Goal: Task Accomplishment & Management: Use online tool/utility

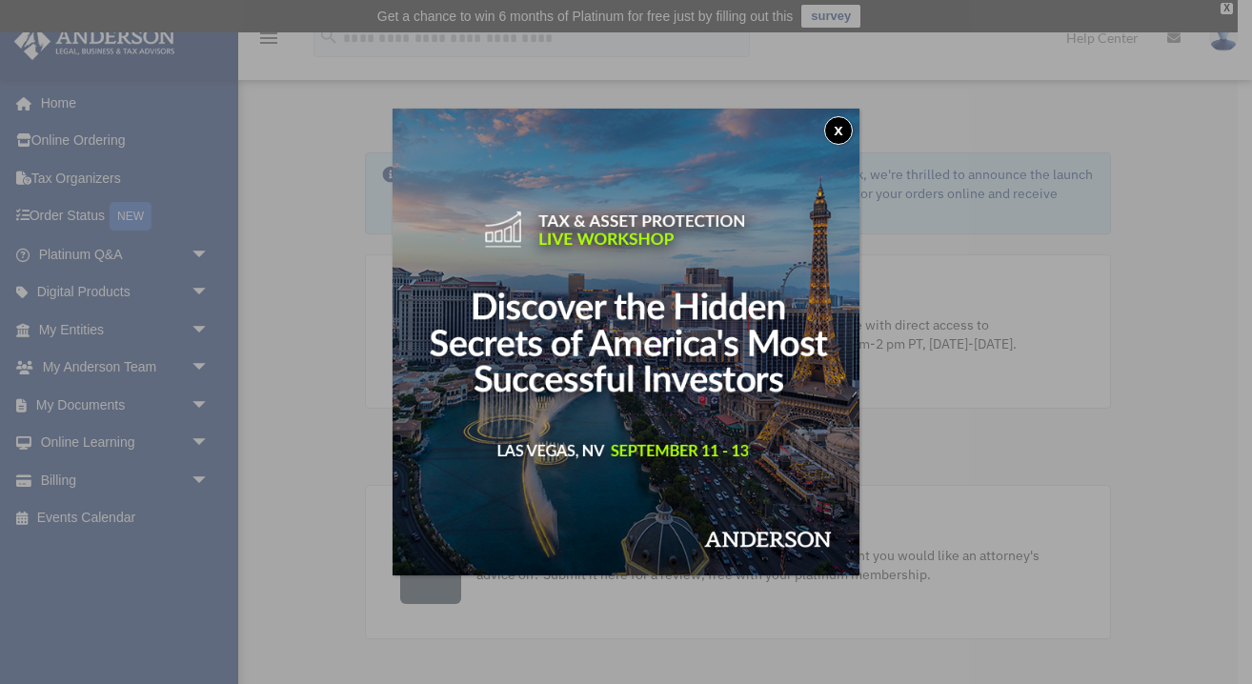
click at [837, 131] on button "x" at bounding box center [839, 130] width 29 height 29
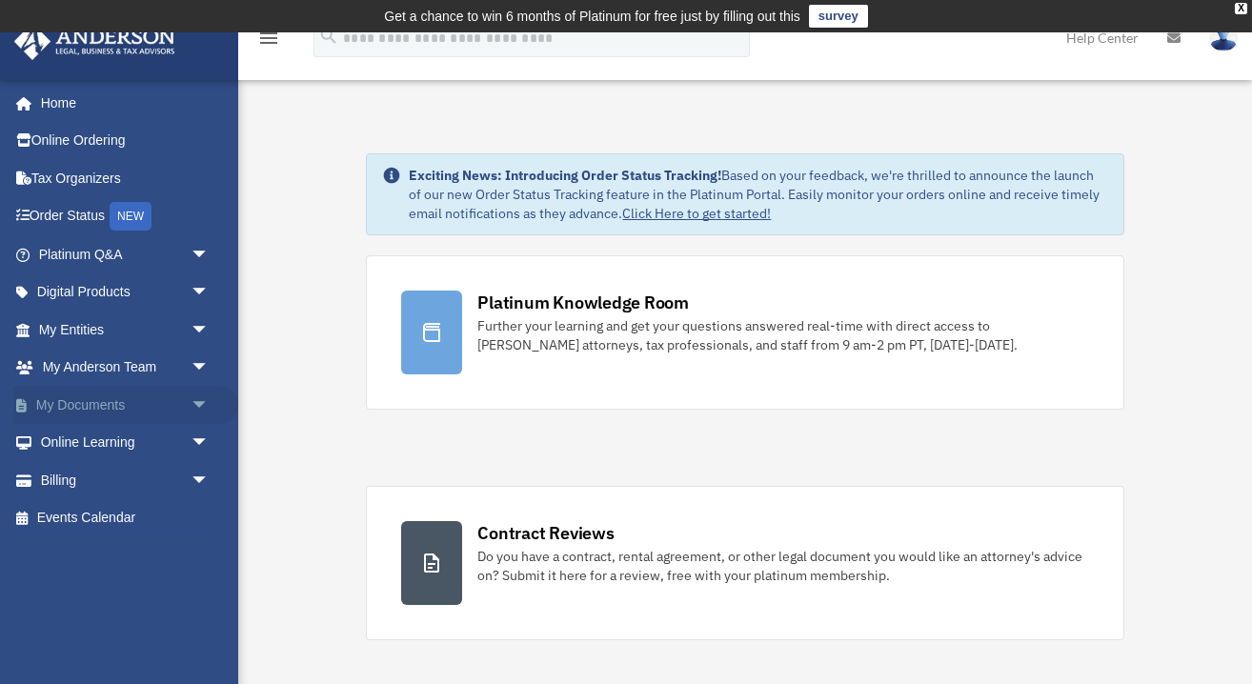
click at [193, 389] on span "arrow_drop_down" at bounding box center [210, 405] width 38 height 39
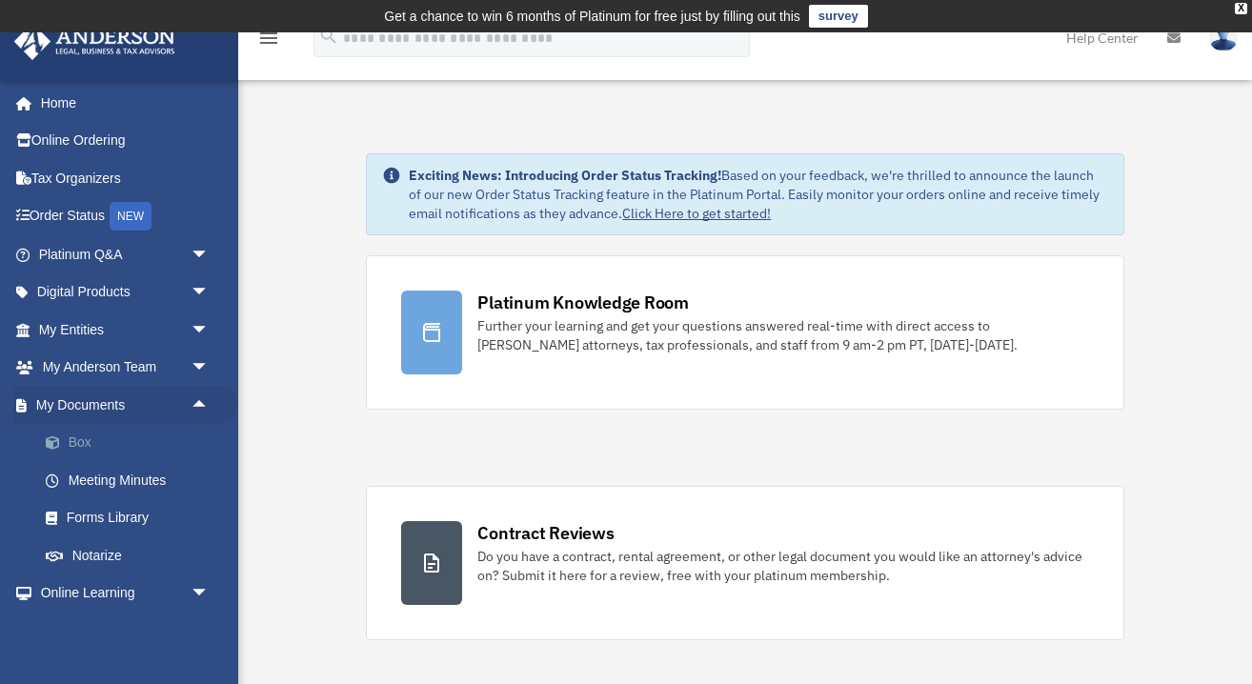
click at [147, 445] on link "Box" at bounding box center [133, 443] width 212 height 38
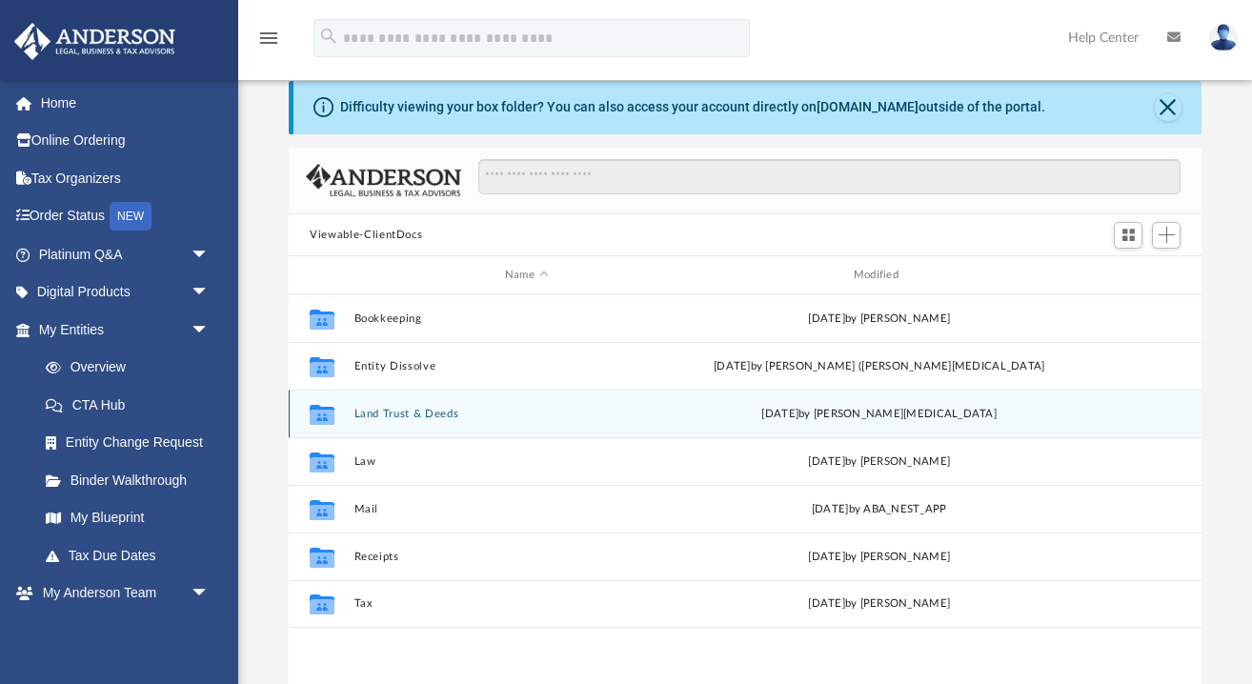
scroll to position [71, 0]
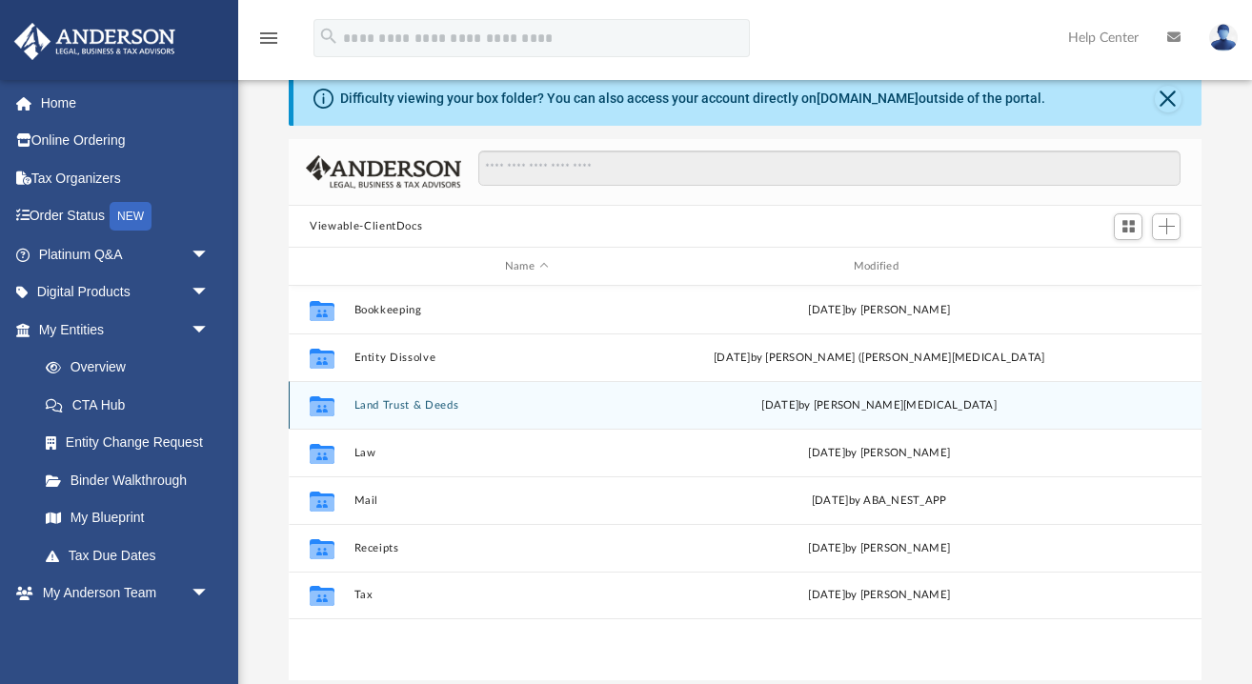
click at [445, 401] on button "Land Trust & Deeds" at bounding box center [527, 405] width 345 height 12
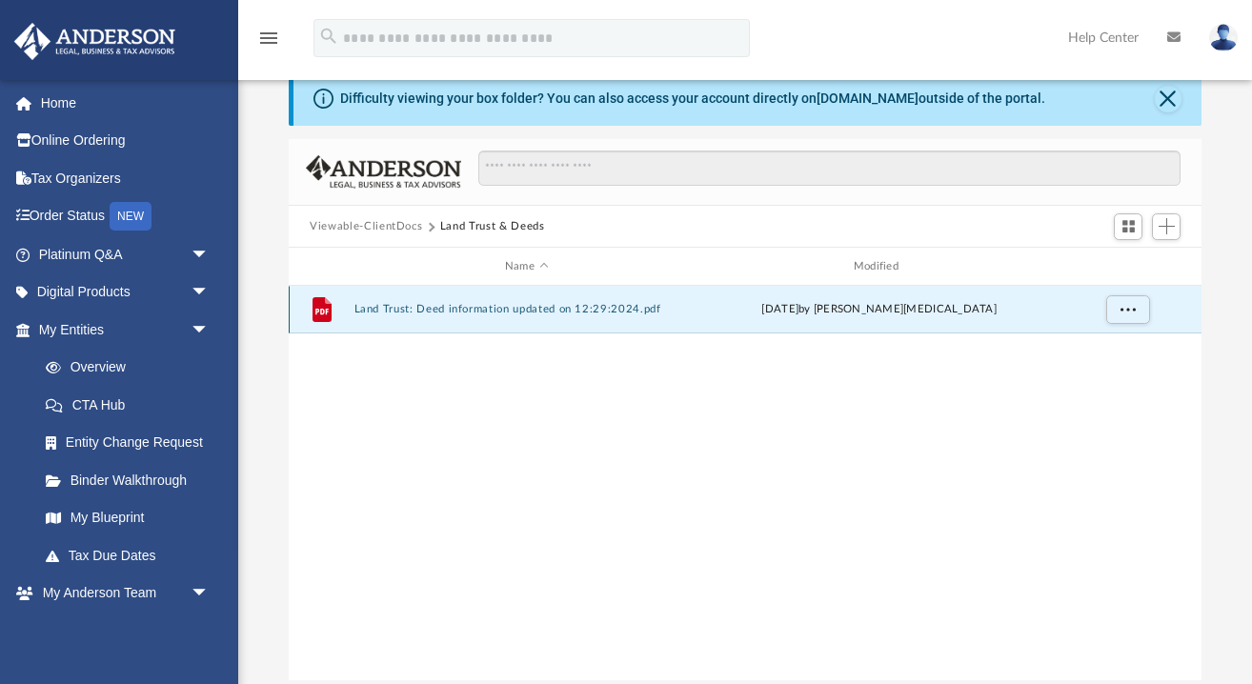
click at [493, 311] on button "Land Trust: Deed information updated on 12:29:2024.pdf" at bounding box center [527, 309] width 345 height 12
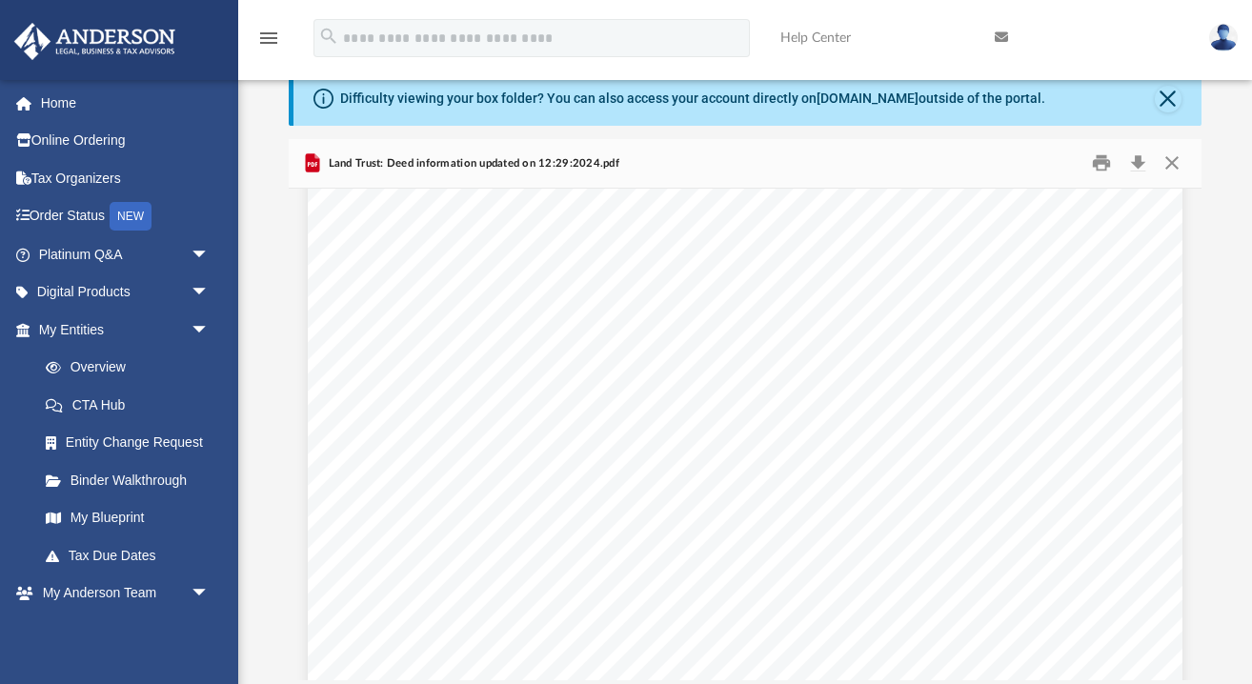
scroll to position [683, 0]
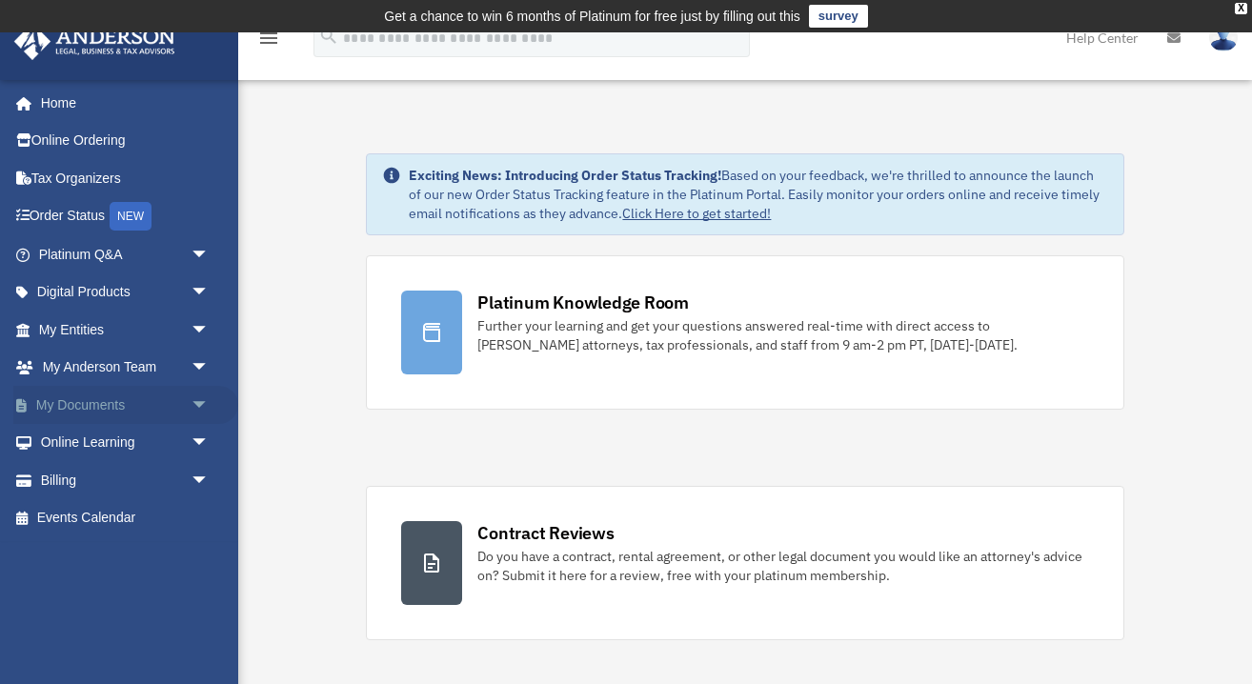
click at [141, 396] on link "My Documents arrow_drop_down" at bounding box center [125, 405] width 225 height 38
click at [204, 410] on span "arrow_drop_down" at bounding box center [210, 405] width 38 height 39
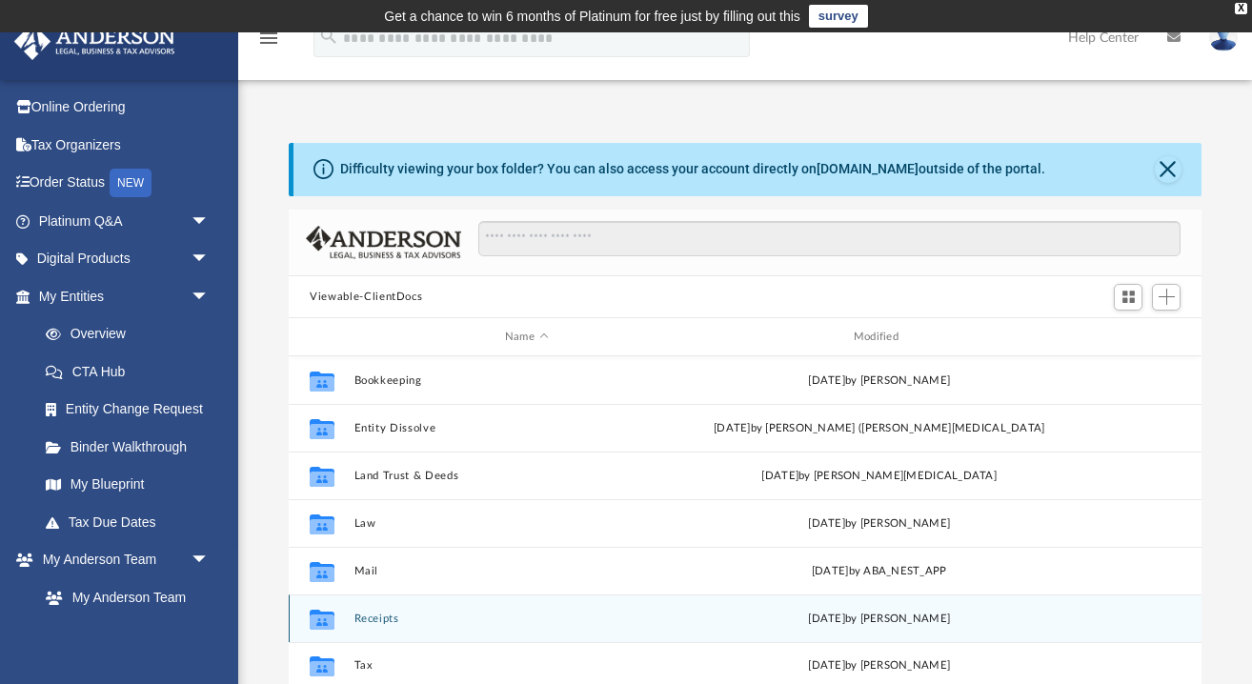
scroll to position [142, 0]
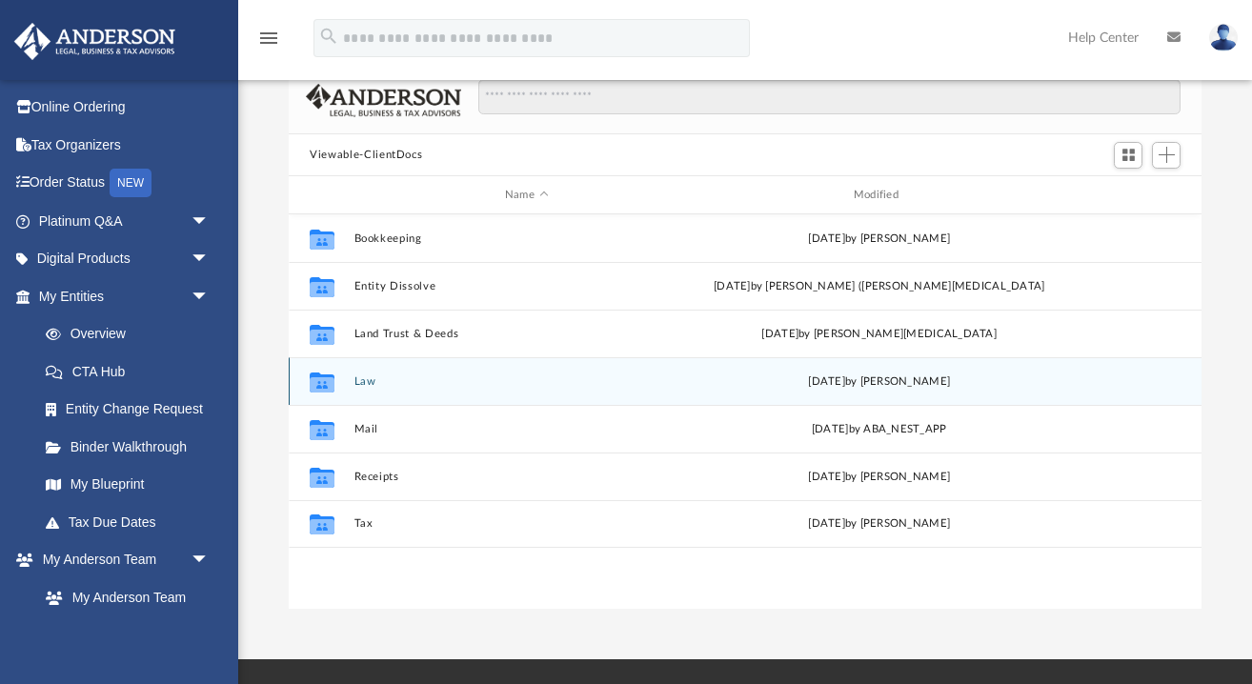
click at [363, 389] on div "Collaborated Folder Law [DATE] by [PERSON_NAME]" at bounding box center [745, 381] width 913 height 48
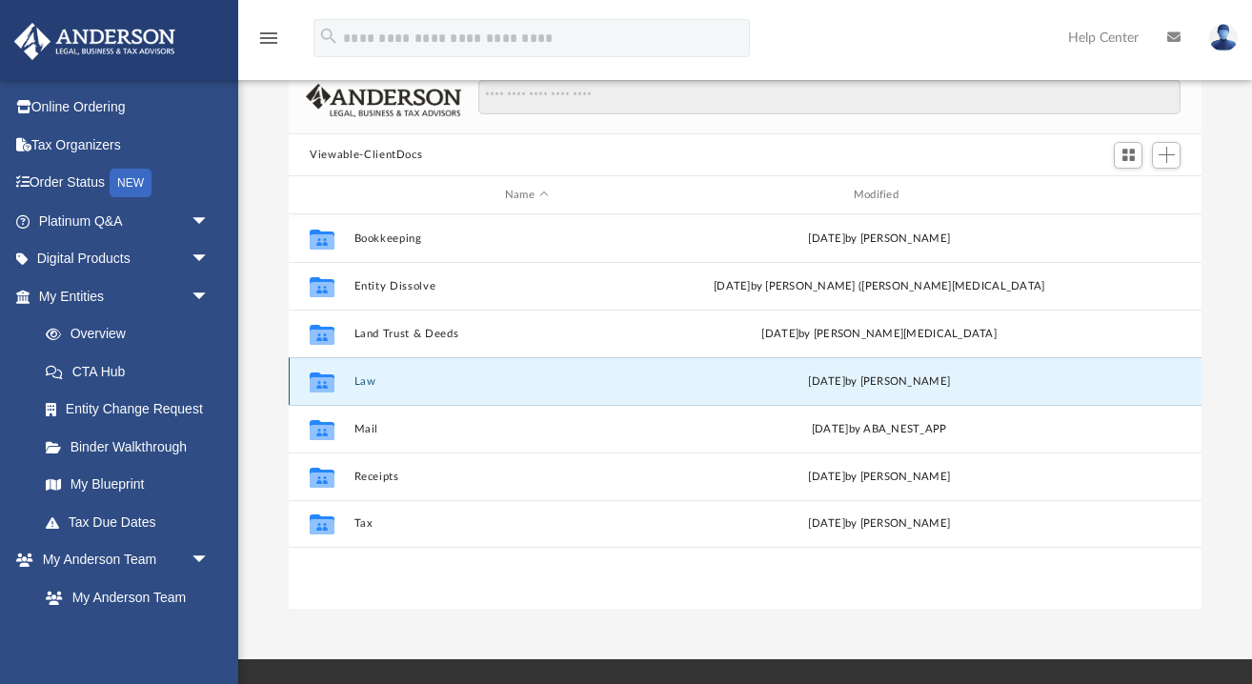
click at [363, 387] on div "Collaborated Folder Law Tue May 6 2025 by Danielle Dennie" at bounding box center [745, 381] width 913 height 48
click at [365, 378] on button "Law" at bounding box center [527, 382] width 345 height 12
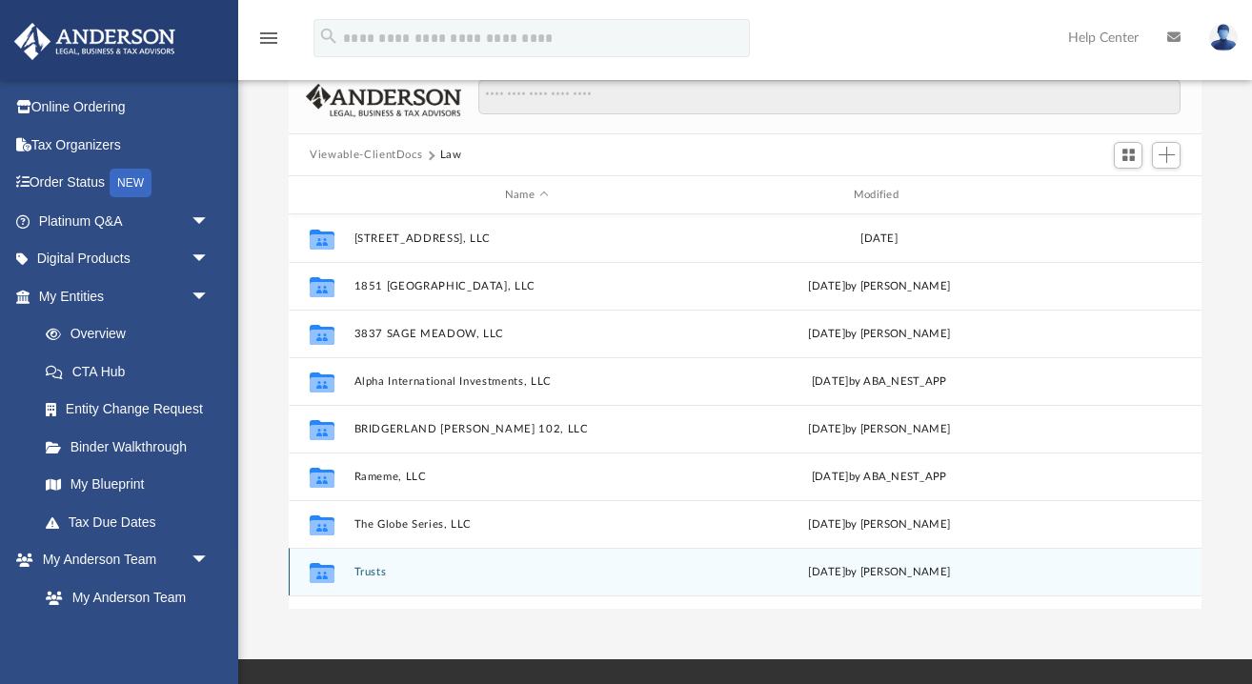
click at [378, 570] on button "Trusts" at bounding box center [527, 572] width 345 height 12
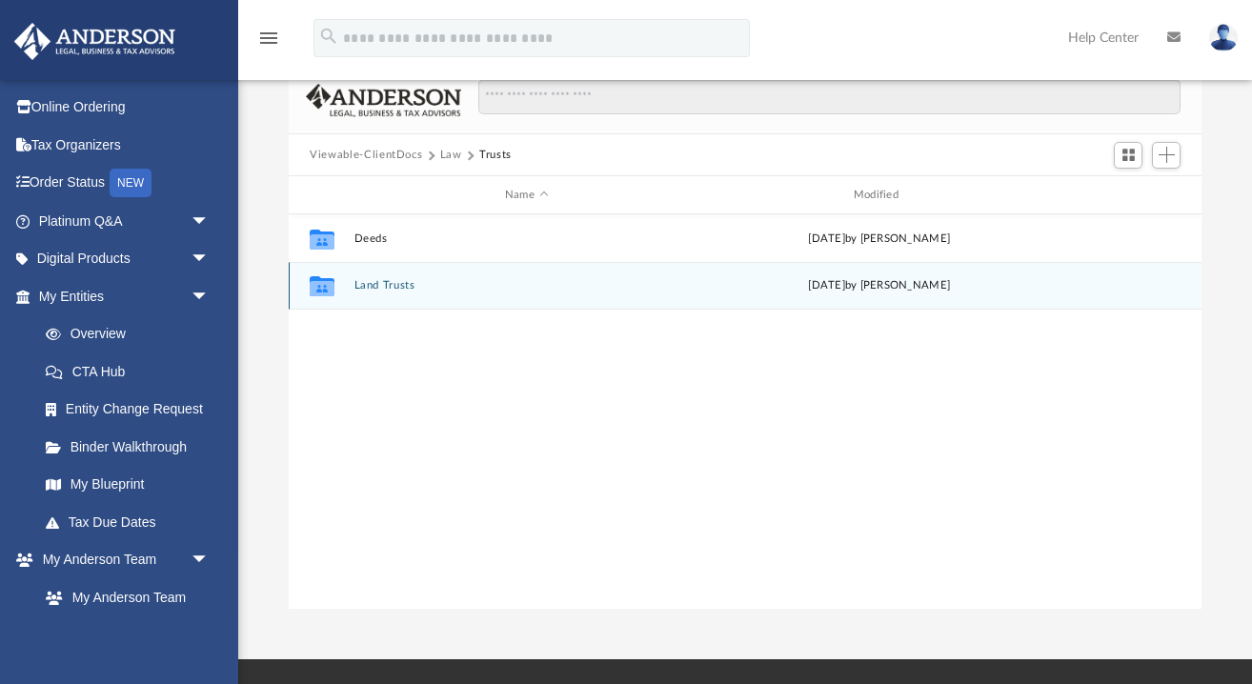
click at [397, 284] on button "Land Trusts" at bounding box center [527, 285] width 345 height 12
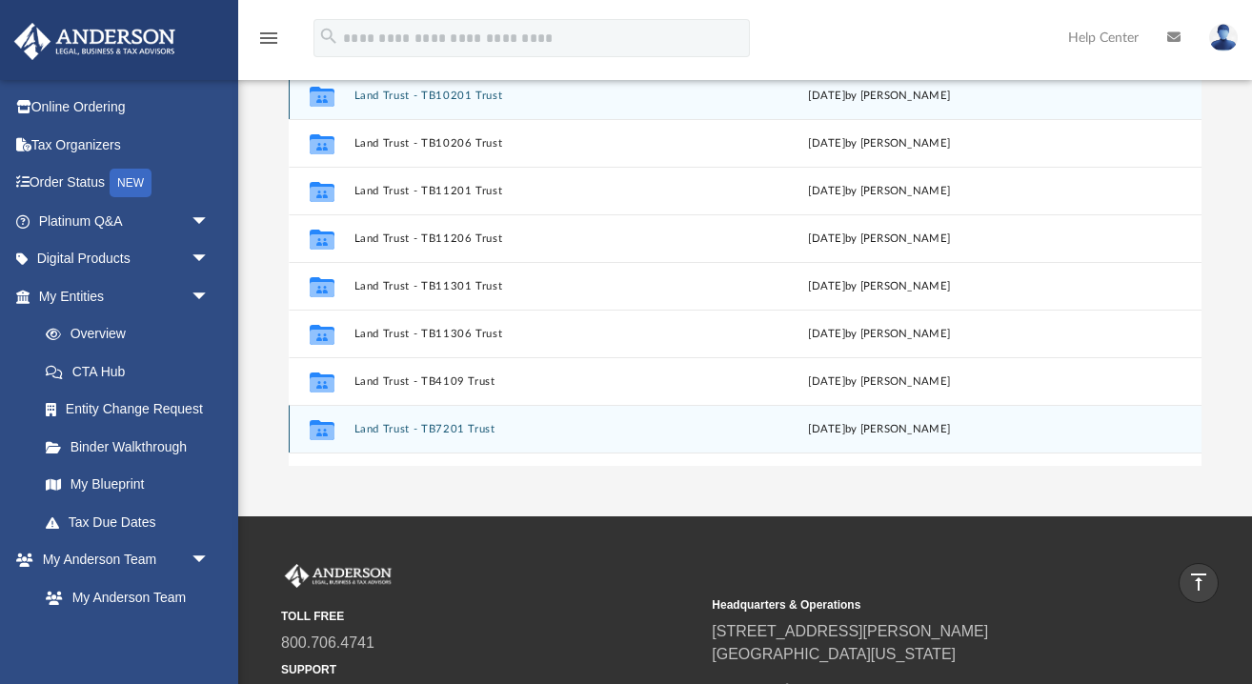
scroll to position [182, 0]
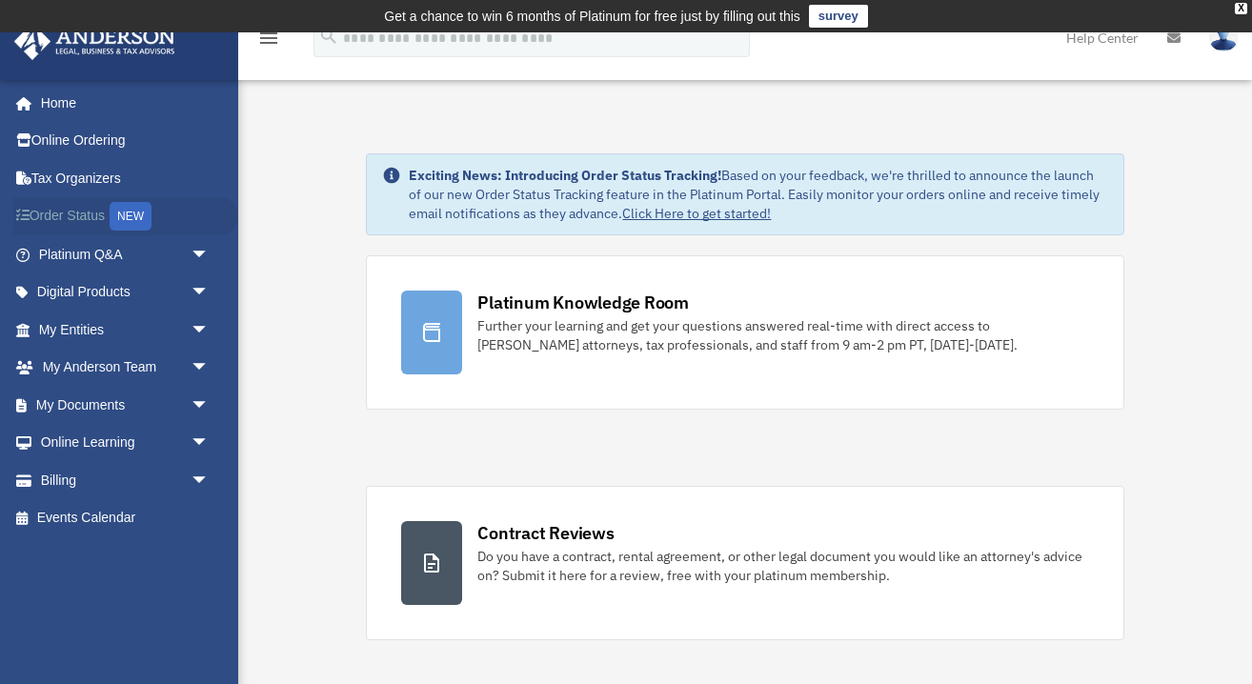
click at [148, 216] on div "NEW" at bounding box center [131, 216] width 42 height 29
click at [182, 335] on link "My Entities arrow_drop_down" at bounding box center [125, 330] width 225 height 38
click at [191, 409] on span "arrow_drop_down" at bounding box center [210, 405] width 38 height 39
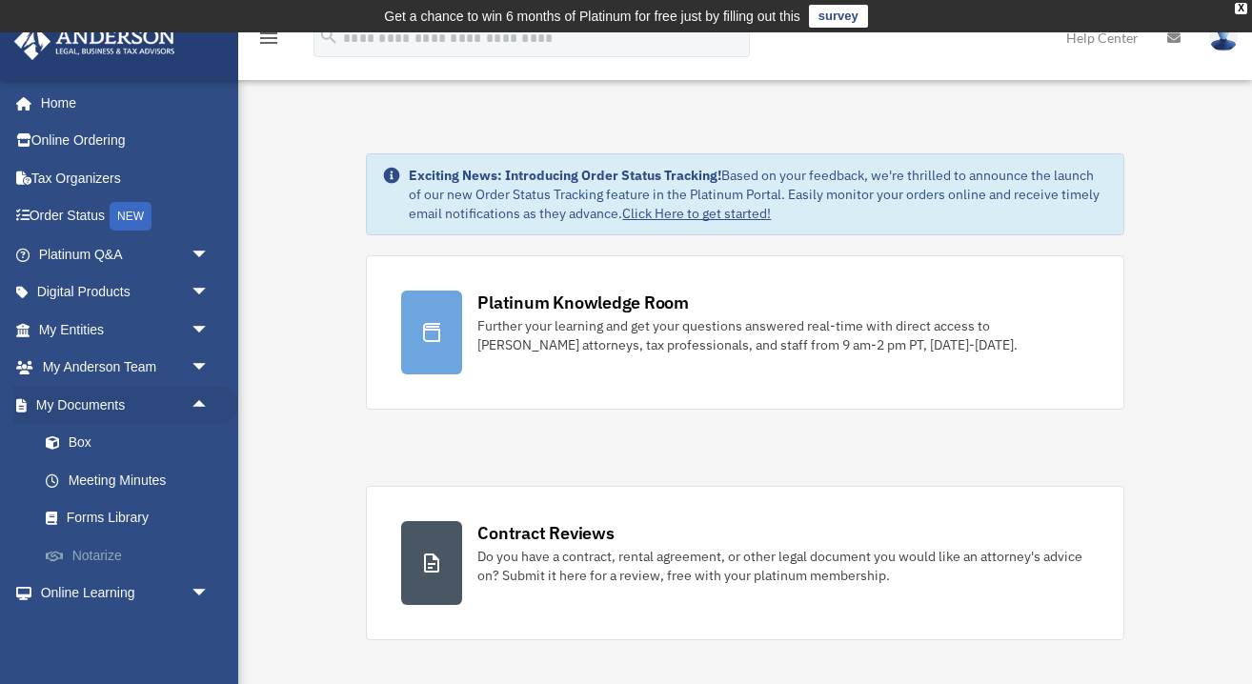
click at [109, 560] on link "Notarize" at bounding box center [133, 556] width 212 height 38
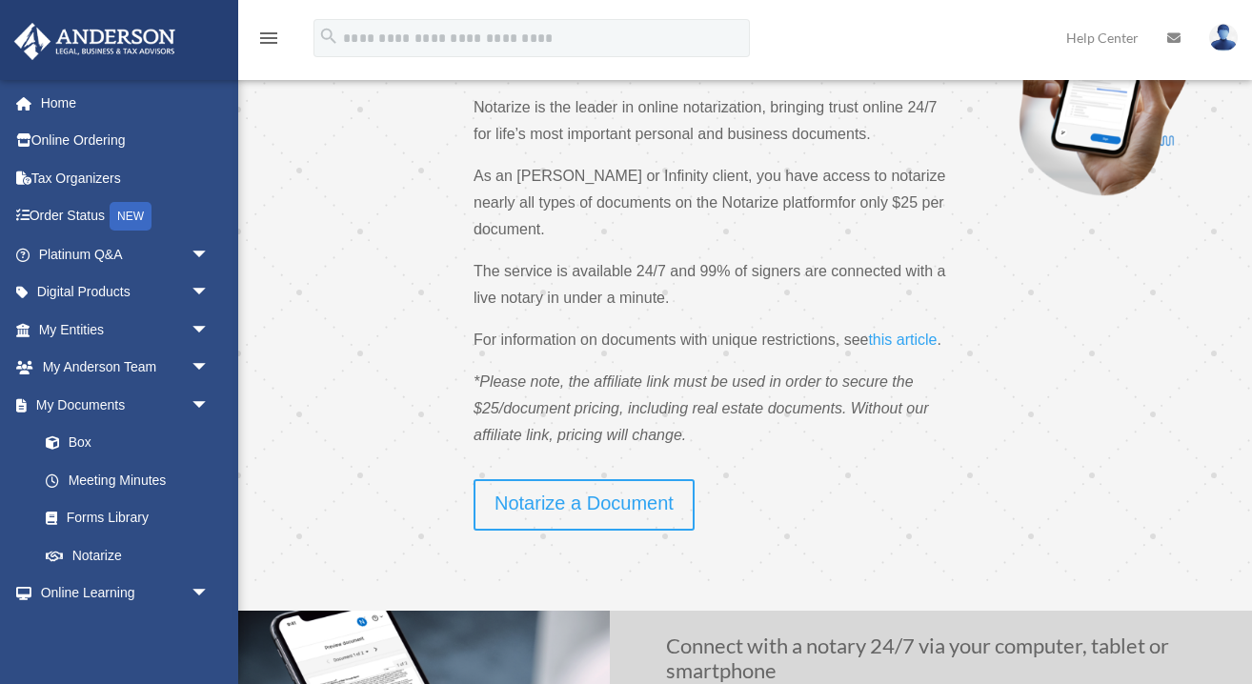
scroll to position [174, 0]
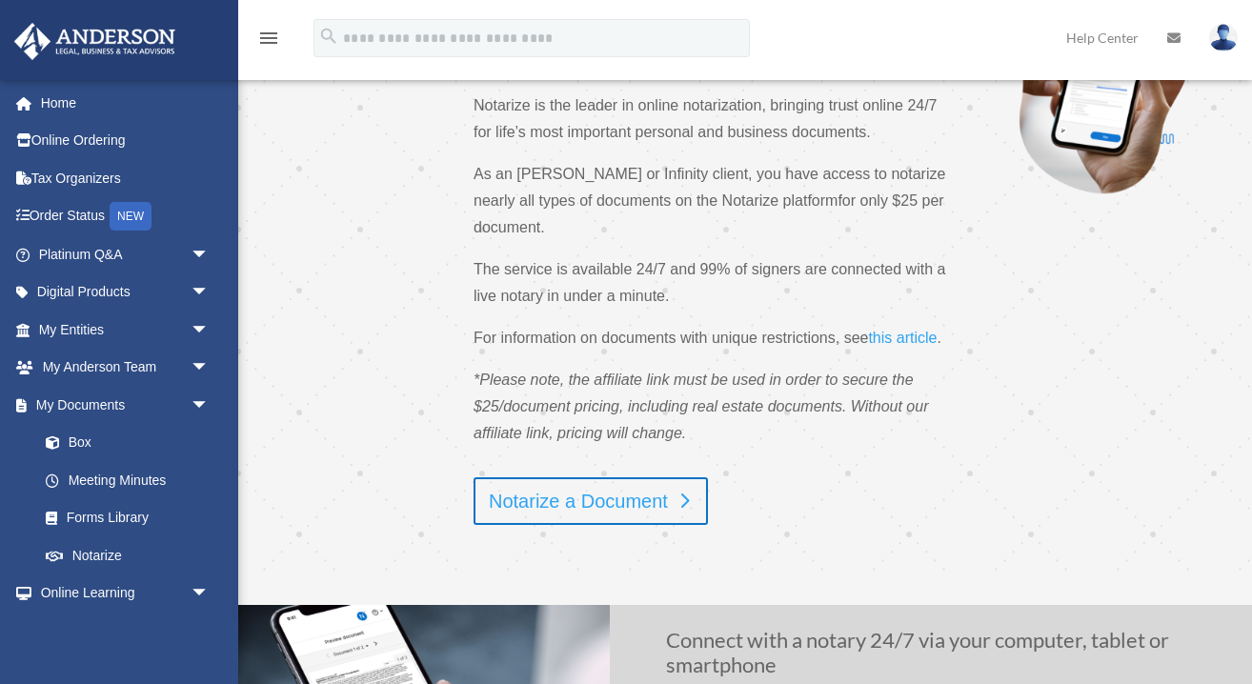
click at [571, 518] on link "Notarize a Document" at bounding box center [591, 502] width 234 height 48
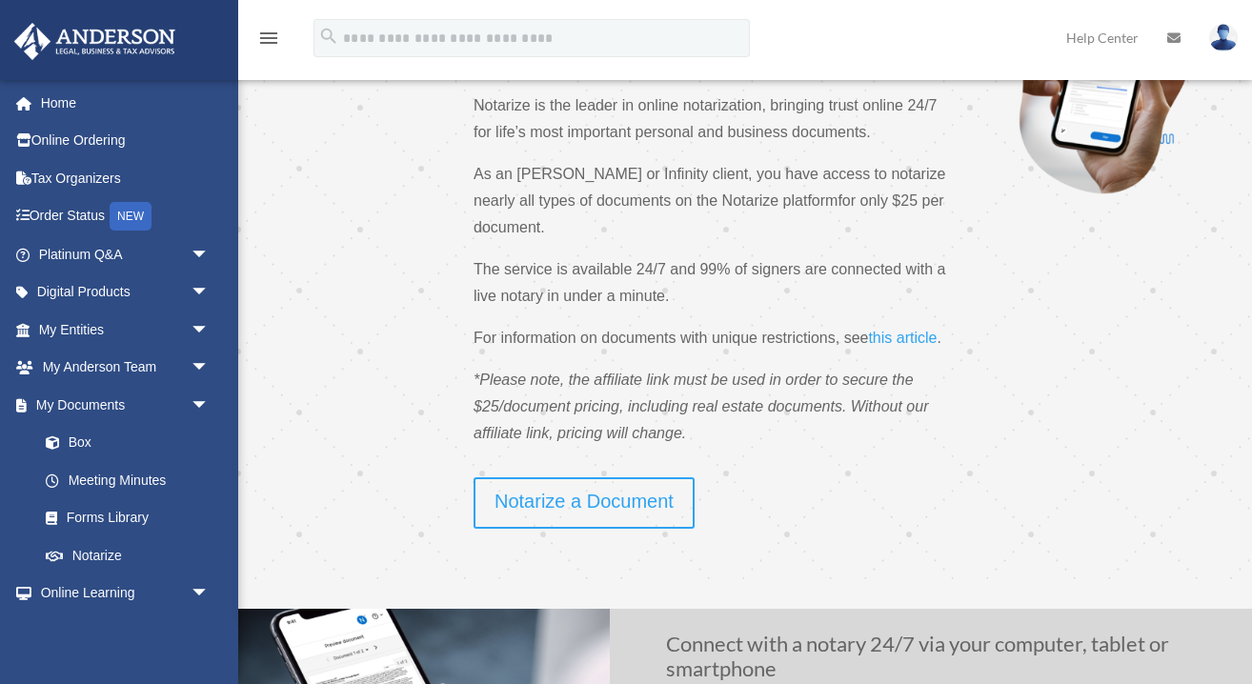
scroll to position [0, 0]
